Goal: Task Accomplishment & Management: Manage account settings

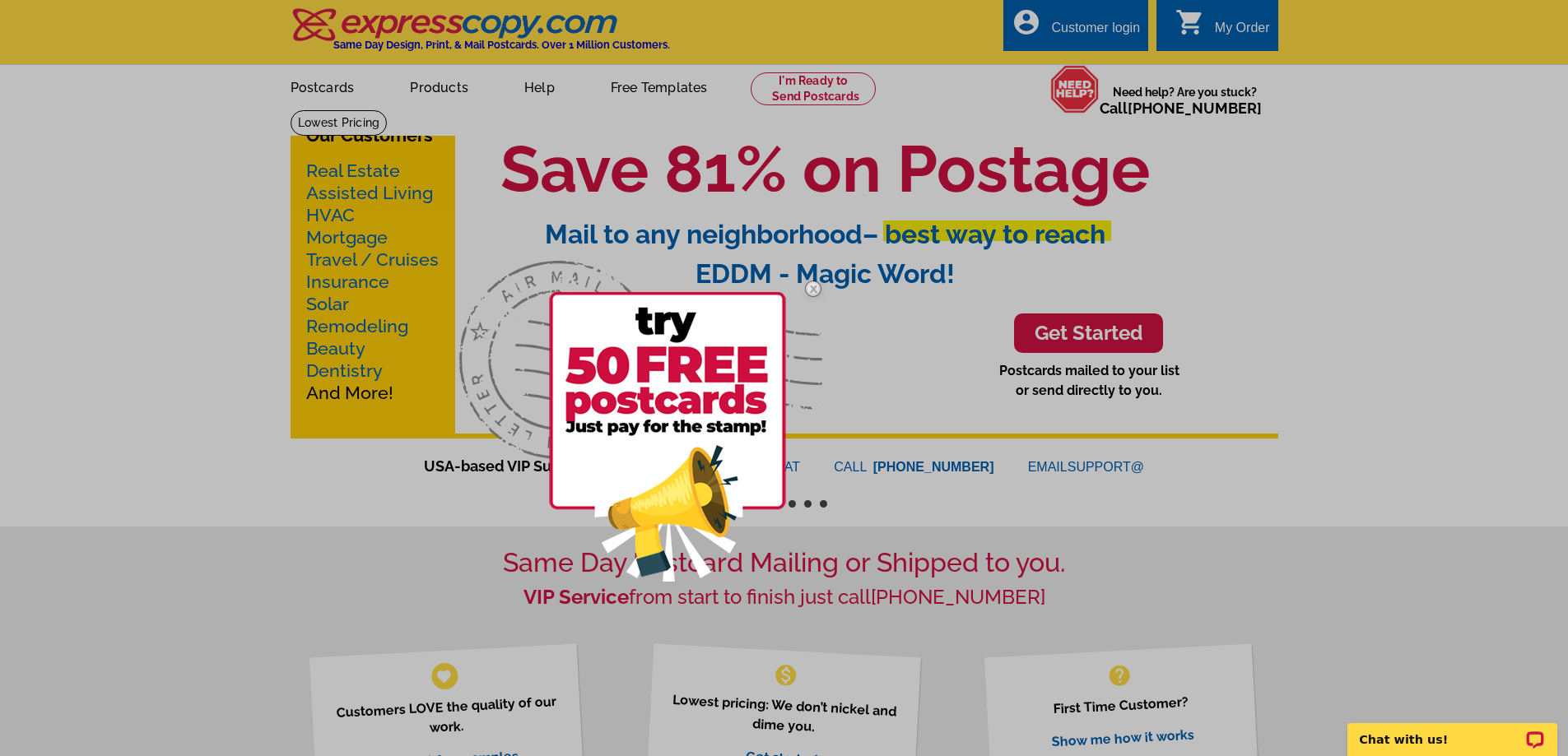
click at [810, 286] on img at bounding box center [813, 289] width 48 height 48
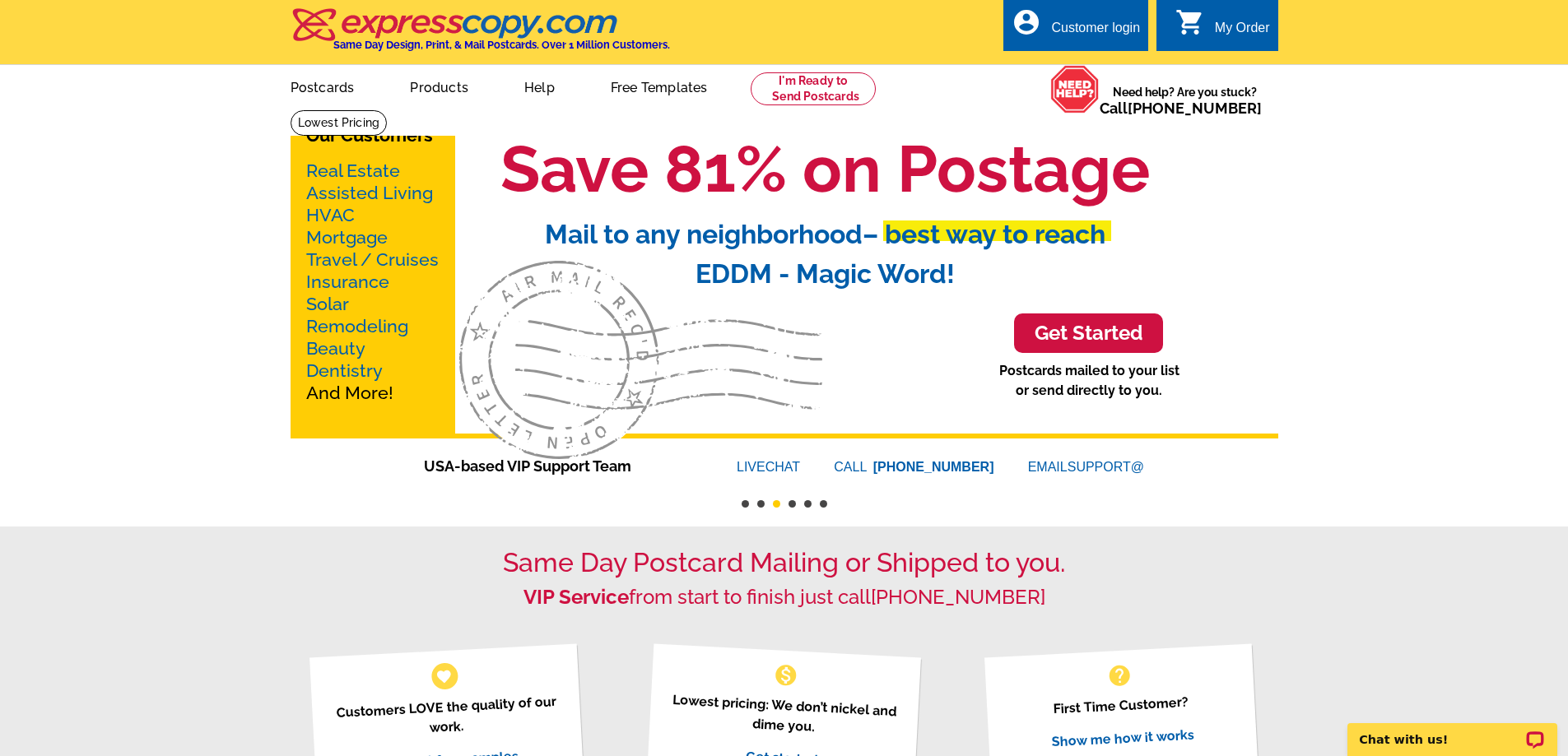
click at [1080, 28] on div "Customer login" at bounding box center [1095, 31] width 89 height 23
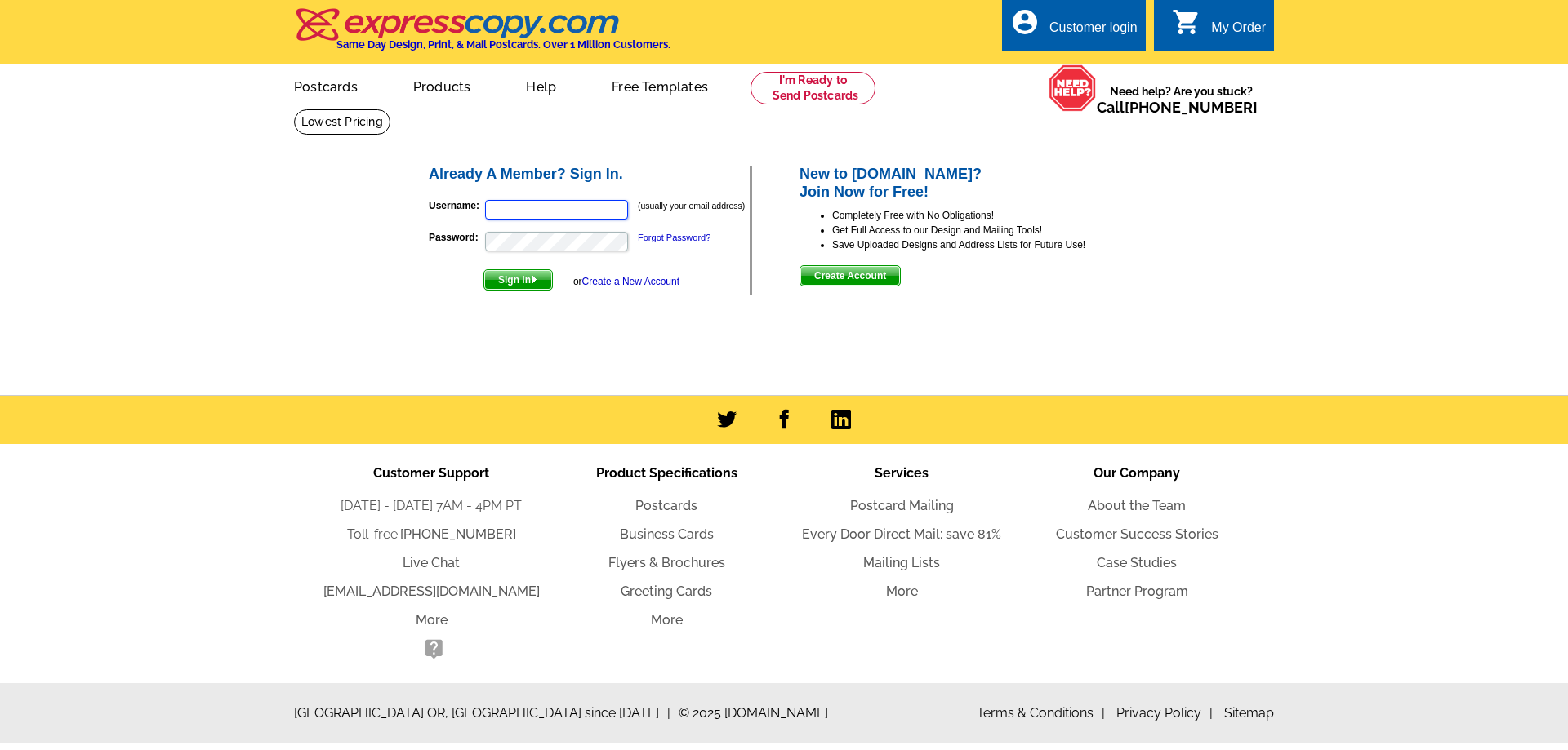
type input "[EMAIL_ADDRESS][DOMAIN_NAME]"
click at [521, 283] on span "Sign In" at bounding box center [518, 281] width 68 height 20
